Goal: Unclear: Browse casually

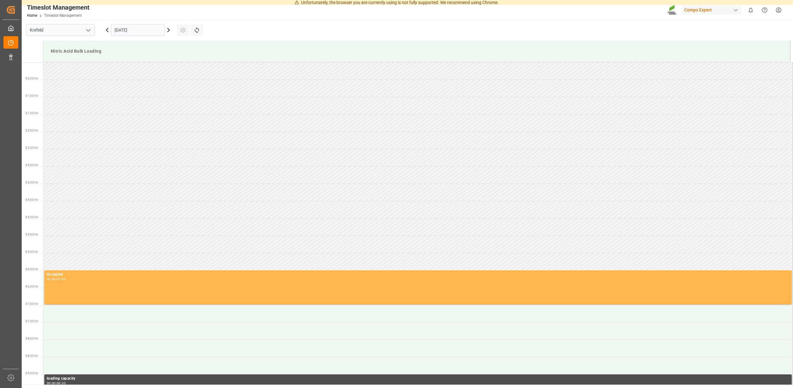
scroll to position [412, 0]
